Goal: Task Accomplishment & Management: Complete application form

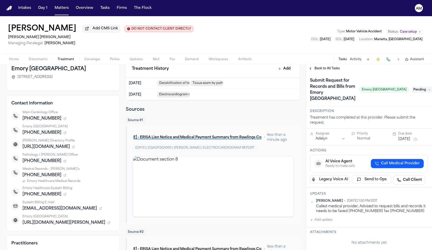
scroll to position [33, 0]
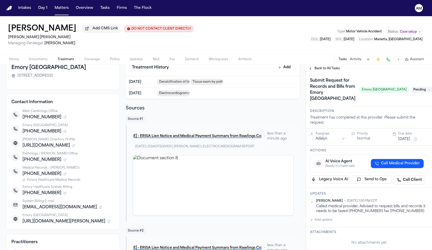
click at [323, 222] on button "Add update" at bounding box center [321, 220] width 22 height 6
click at [322, 235] on button "Private" at bounding box center [320, 236] width 4 height 4
click at [330, 222] on textarea "Add your update" at bounding box center [372, 224] width 108 height 10
paste textarea "*********"
click at [358, 224] on textarea "**********" at bounding box center [372, 224] width 108 height 10
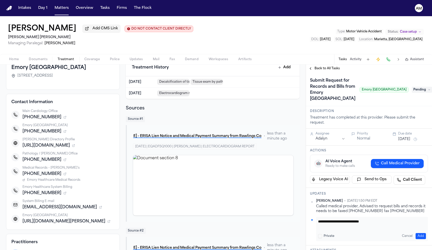
type textarea "**********"
click at [385, 224] on textarea "**********" at bounding box center [372, 224] width 108 height 10
click at [422, 236] on button "Add" at bounding box center [421, 236] width 10 height 6
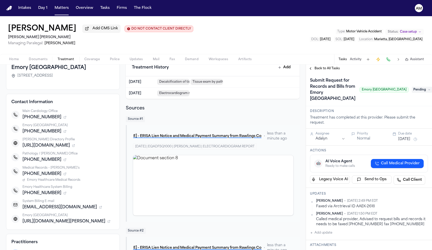
click at [423, 88] on span "Pending" at bounding box center [422, 90] width 20 height 6
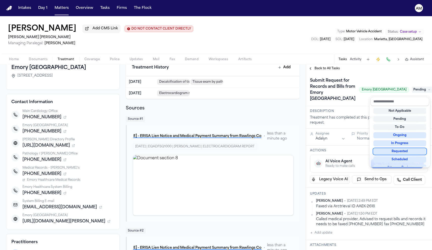
click at [410, 150] on div "Requested" at bounding box center [400, 151] width 53 height 6
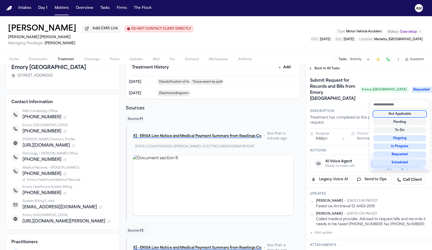
click at [361, 106] on div "Submit Request for Records and Bills from Emory Saint Joseph's Hospital Emory S…" at bounding box center [369, 90] width 126 height 34
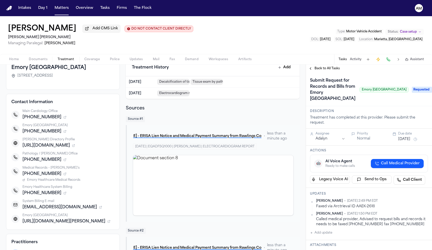
scroll to position [0, 0]
click at [406, 142] on button "Oct 1, 2025" at bounding box center [405, 139] width 12 height 5
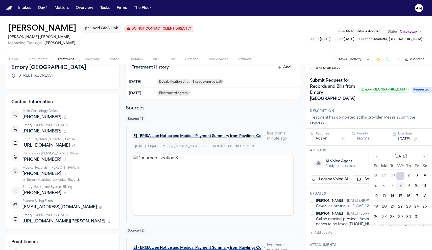
click at [404, 198] on button "15" at bounding box center [401, 196] width 8 height 8
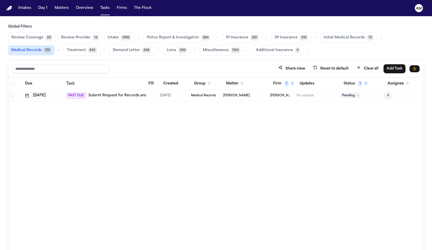
click at [141, 95] on link "Submit Request for Records and Bills from Forest Park Fire & Emergency Medical …" at bounding box center [170, 95] width 163 height 5
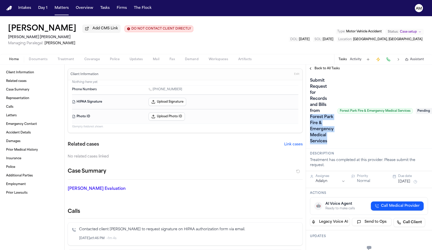
drag, startPoint x: 329, startPoint y: 143, endPoint x: 311, endPoint y: 120, distance: 29.9
click at [311, 120] on h1 "Submit Request for Records and Bills from Forest Park Fire & Emergency Medical …" at bounding box center [322, 111] width 28 height 69
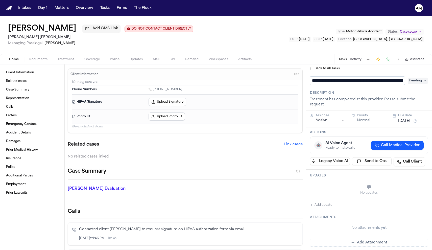
scroll to position [0, 92]
click at [68, 60] on span "Treatment" at bounding box center [66, 59] width 17 height 4
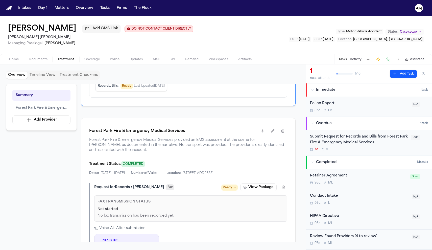
scroll to position [71, 0]
click at [261, 134] on icon "button" at bounding box center [263, 131] width 4 height 4
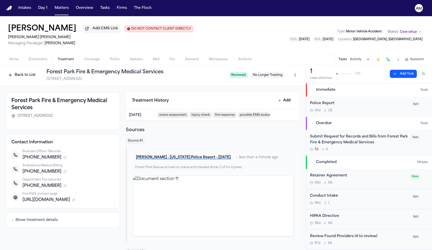
click at [75, 200] on icon "button" at bounding box center [74, 199] width 1 height 1
click at [56, 208] on span "City Fire-EMS Contacts" at bounding box center [45, 206] width 36 height 4
click at [63, 187] on icon "button" at bounding box center [64, 185] width 3 height 3
click at [51, 193] on span "USFireDept profile" at bounding box center [41, 192] width 28 height 4
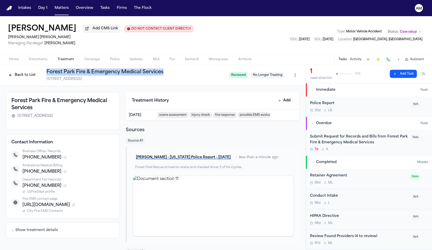
drag, startPoint x: 176, startPoint y: 72, endPoint x: 42, endPoint y: 74, distance: 133.3
click at [42, 74] on div "Back to List Forest Park Fire & Emergency Medical Services 2336 Anvil Block Rd,…" at bounding box center [115, 75] width 219 height 13
click at [56, 74] on h1 "Forest Park Fire & Emergency Medical Services" at bounding box center [136, 72] width 179 height 7
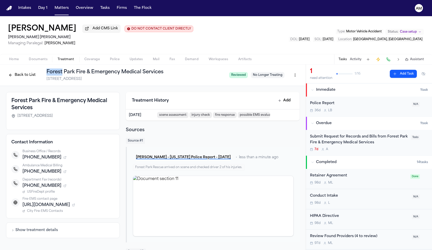
click at [56, 74] on h1 "Forest Park Fire & Emergency Medical Services" at bounding box center [136, 72] width 179 height 7
copy h1 "Forest Park Fire & Emergency Medical Services"
click at [53, 213] on span "City Fire-EMS Contacts" at bounding box center [45, 211] width 36 height 4
click at [64, 173] on icon "button" at bounding box center [65, 172] width 2 height 2
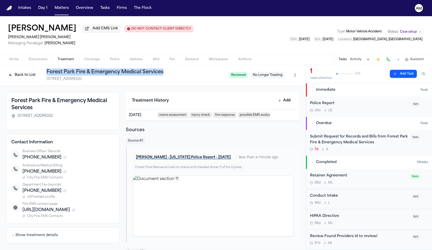
click at [55, 177] on span "City Fire-EMS Contacts" at bounding box center [45, 178] width 36 height 4
click at [65, 191] on icon "button" at bounding box center [66, 191] width 2 height 2
click at [58, 192] on div "+14046082385" at bounding box center [69, 191] width 92 height 6
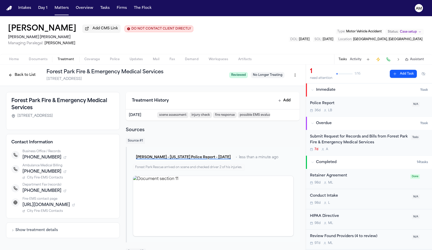
click at [63, 192] on icon "button" at bounding box center [64, 190] width 3 height 3
click at [48, 173] on span "+18007497026" at bounding box center [42, 172] width 39 height 6
click at [14, 169] on icon at bounding box center [15, 168] width 3 height 3
click at [16, 170] on icon at bounding box center [15, 168] width 3 height 3
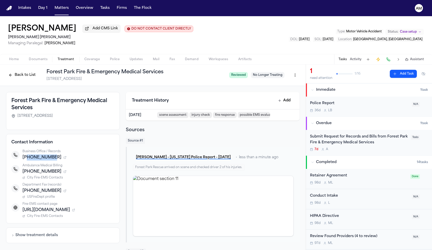
drag, startPoint x: 53, startPoint y: 160, endPoint x: 27, endPoint y: 159, distance: 25.3
click at [27, 159] on span "+14043664720" at bounding box center [42, 158] width 39 height 6
copy span "4043664720"
drag, startPoint x: 52, startPoint y: 173, endPoint x: 26, endPoint y: 171, distance: 25.6
click at [26, 171] on span "+18007497026" at bounding box center [42, 172] width 39 height 6
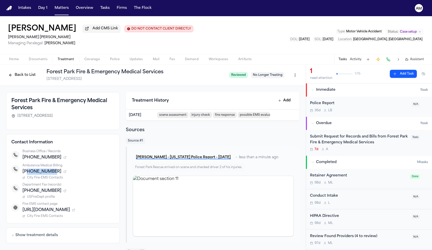
copy span "8007497026"
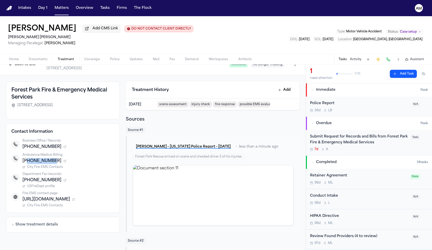
scroll to position [12, 0]
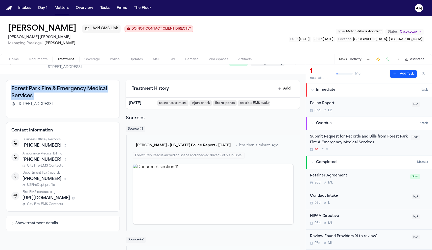
drag, startPoint x: 35, startPoint y: 102, endPoint x: 11, endPoint y: 89, distance: 27.3
click at [11, 89] on div "Forest Park Fire & Emergency Medical Services 2336 Anvil Block Rd, Forest Park,…" at bounding box center [63, 99] width 114 height 38
copy div "Forest Park Fire & Emergency Medical Services"
drag, startPoint x: 52, startPoint y: 160, endPoint x: 27, endPoint y: 162, distance: 25.6
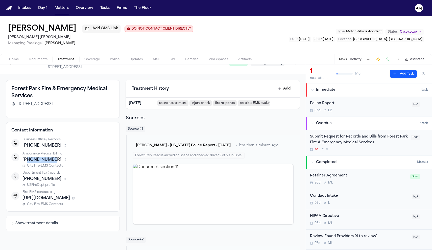
click at [27, 162] on div "+18007497026" at bounding box center [69, 160] width 92 height 6
copy span "8007497026"
drag, startPoint x: 53, startPoint y: 181, endPoint x: 27, endPoint y: 181, distance: 25.5
click at [27, 181] on span "+14046082385" at bounding box center [42, 179] width 39 height 6
copy span "4046082385"
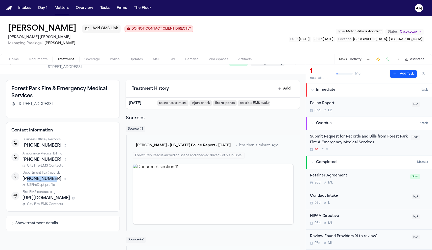
click at [384, 151] on div "7d A" at bounding box center [359, 149] width 98 height 4
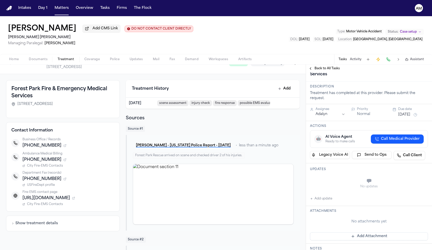
scroll to position [68, 0]
click at [322, 197] on button "Add update" at bounding box center [321, 198] width 22 height 6
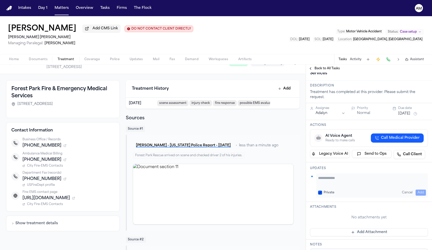
click at [323, 191] on div "Private" at bounding box center [326, 193] width 16 height 4
click at [319, 191] on button "Private" at bounding box center [320, 193] width 4 height 4
click at [327, 186] on textarea "Add your update" at bounding box center [372, 181] width 108 height 10
paste textarea "*********"
click at [372, 181] on textarea "**********" at bounding box center [372, 181] width 108 height 10
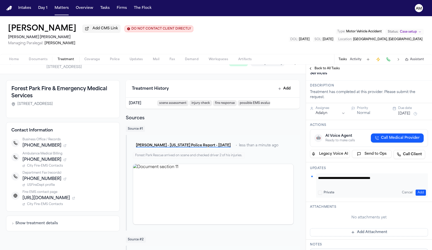
type textarea "**********"
click at [419, 194] on button "Add" at bounding box center [421, 193] width 10 height 6
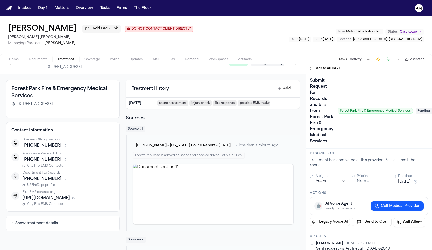
scroll to position [0, 0]
click at [423, 111] on span "Pending" at bounding box center [426, 111] width 20 height 6
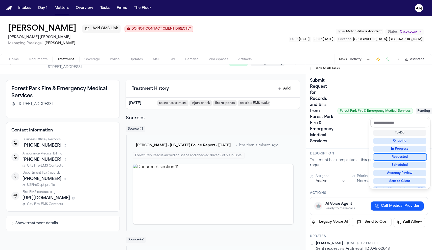
click at [402, 155] on div "Requested" at bounding box center [400, 157] width 53 height 6
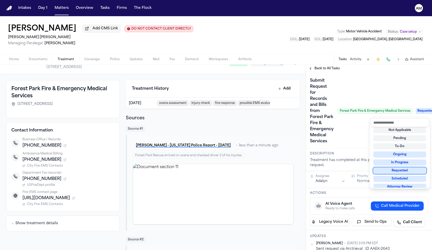
click at [404, 169] on div "Requested" at bounding box center [400, 171] width 53 height 6
click at [403, 96] on div "Submit Request for Records and Bills from Forest Park Fire & Emergency Medical …" at bounding box center [369, 111] width 118 height 69
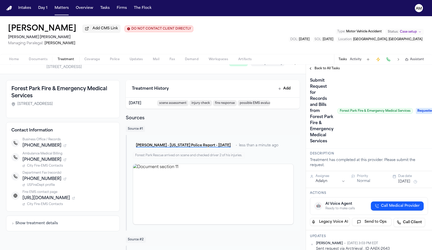
scroll to position [0, 0]
click at [404, 180] on button "Oct 1, 2025" at bounding box center [405, 181] width 12 height 5
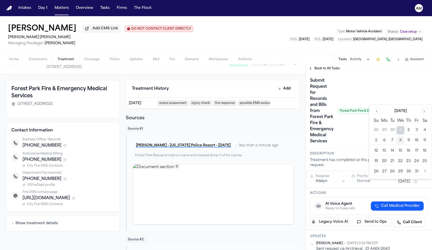
click at [404, 153] on button "15" at bounding box center [401, 151] width 8 height 8
click at [403, 93] on div "Submit Request for Records and Bills from Forest Park Fire & Emergency Medical …" at bounding box center [361, 111] width 103 height 69
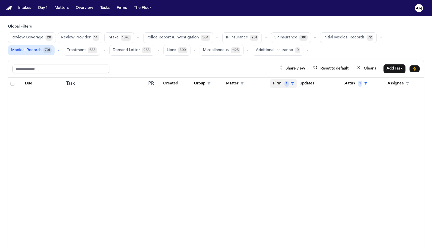
click at [288, 85] on span "1" at bounding box center [287, 84] width 4 height 6
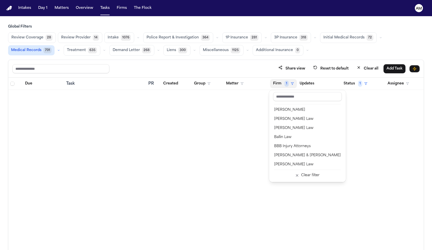
click at [359, 85] on table "Due Task PR Created Group Matter Firm 1 Updates Status 1 Assignee" at bounding box center [216, 84] width 416 height 12
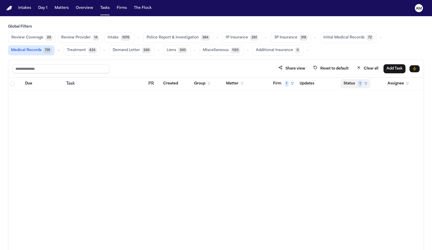
click at [349, 83] on button "Status 1" at bounding box center [356, 83] width 30 height 9
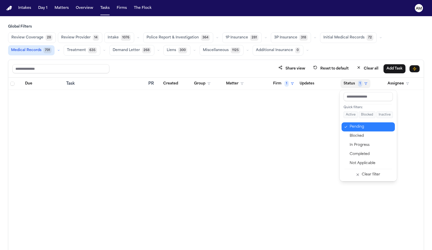
click at [358, 126] on div "Pending" at bounding box center [371, 127] width 42 height 6
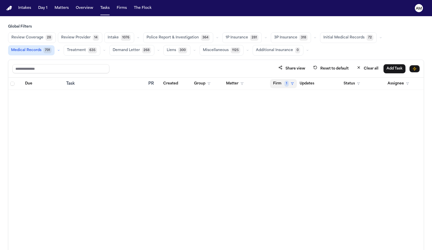
click at [289, 86] on button "Firm 1" at bounding box center [283, 83] width 27 height 9
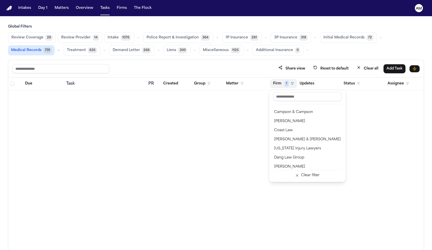
scroll to position [91, 0]
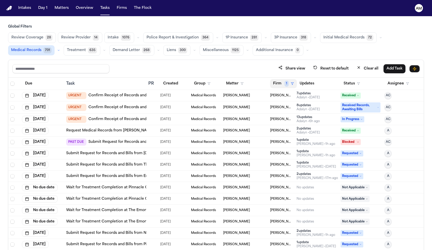
click at [283, 87] on button "Firm 1" at bounding box center [283, 83] width 27 height 9
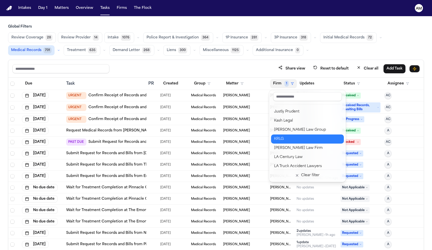
scroll to position [341, 0]
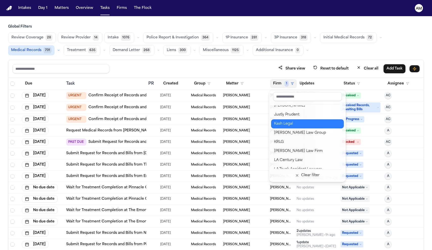
click at [284, 121] on div "Kash Legal" at bounding box center [307, 124] width 67 height 6
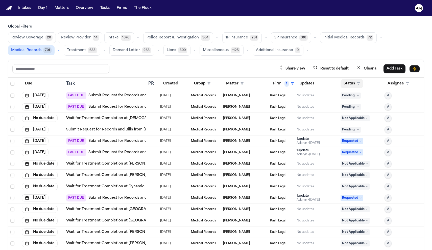
click at [353, 88] on button "Status" at bounding box center [352, 83] width 23 height 9
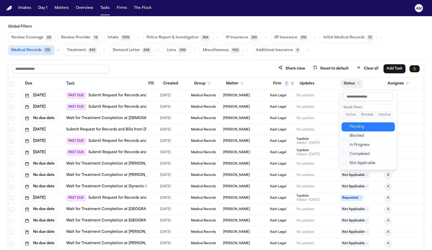
click at [355, 128] on div "Pending" at bounding box center [371, 127] width 42 height 6
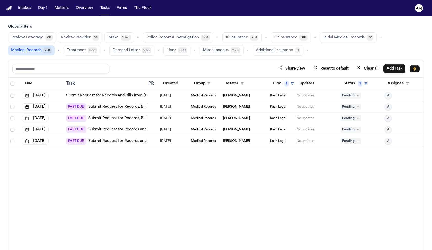
click at [124, 97] on link "Submit Request for Records and Bills from [PERSON_NAME] Physical Therapy and Wr…" at bounding box center [158, 95] width 184 height 5
click at [280, 84] on button "Firm 1" at bounding box center [283, 83] width 27 height 9
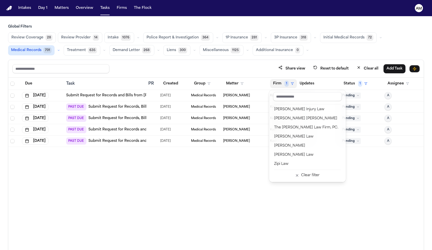
scroll to position [638, 0]
click at [295, 176] on icon "button" at bounding box center [297, 176] width 4 height 4
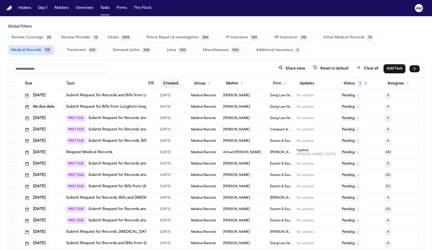
click at [178, 83] on button "Created" at bounding box center [170, 83] width 21 height 9
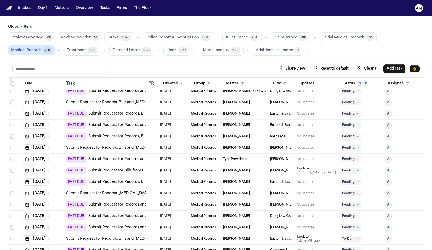
scroll to position [210, 0]
